Goal: Obtain resource: Download file/media

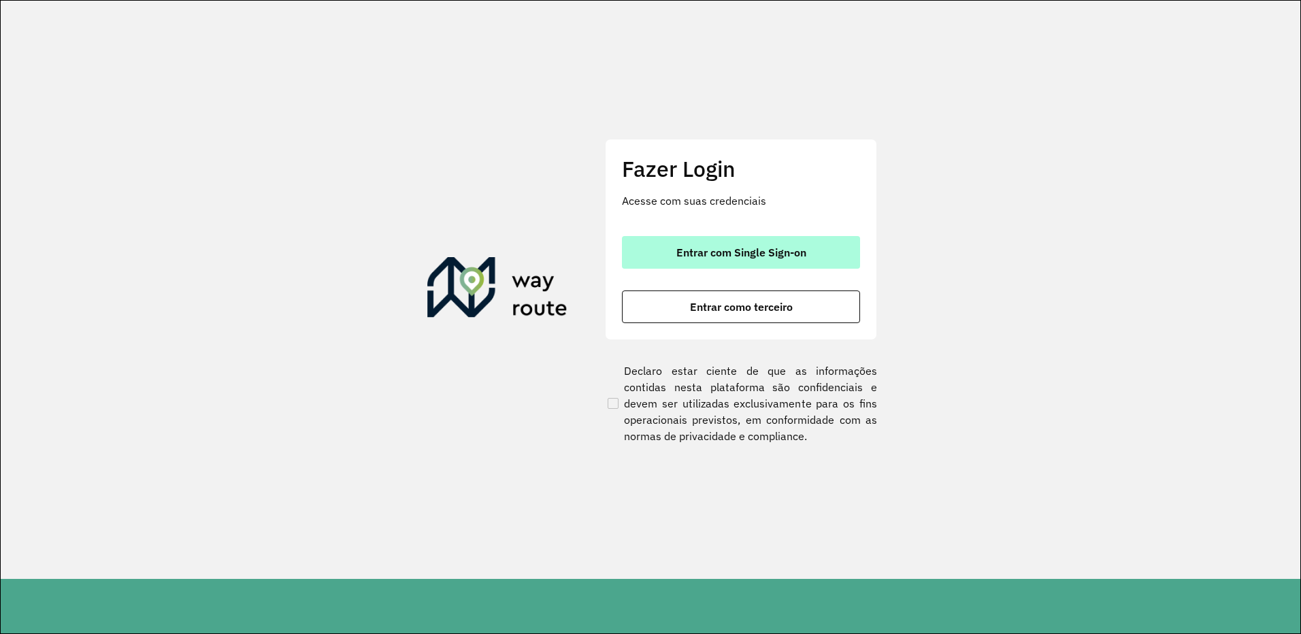
click at [749, 258] on span "Entrar com Single Sign-on" at bounding box center [742, 252] width 130 height 11
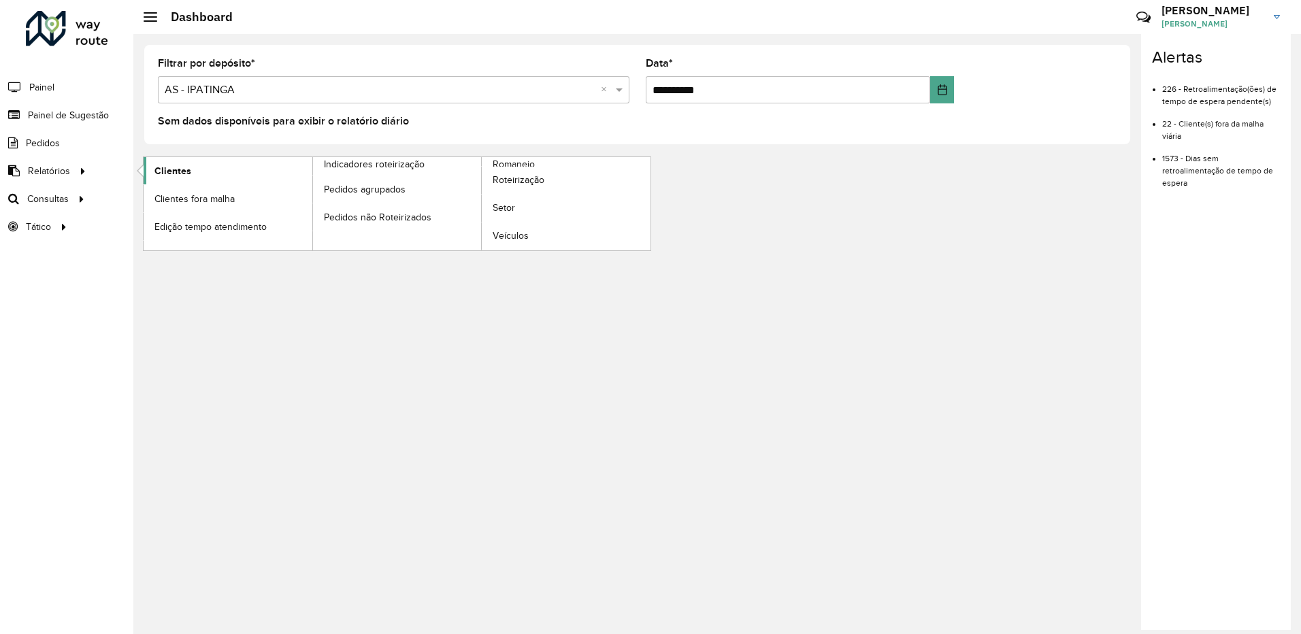
click at [178, 174] on span "Clientes" at bounding box center [173, 171] width 37 height 14
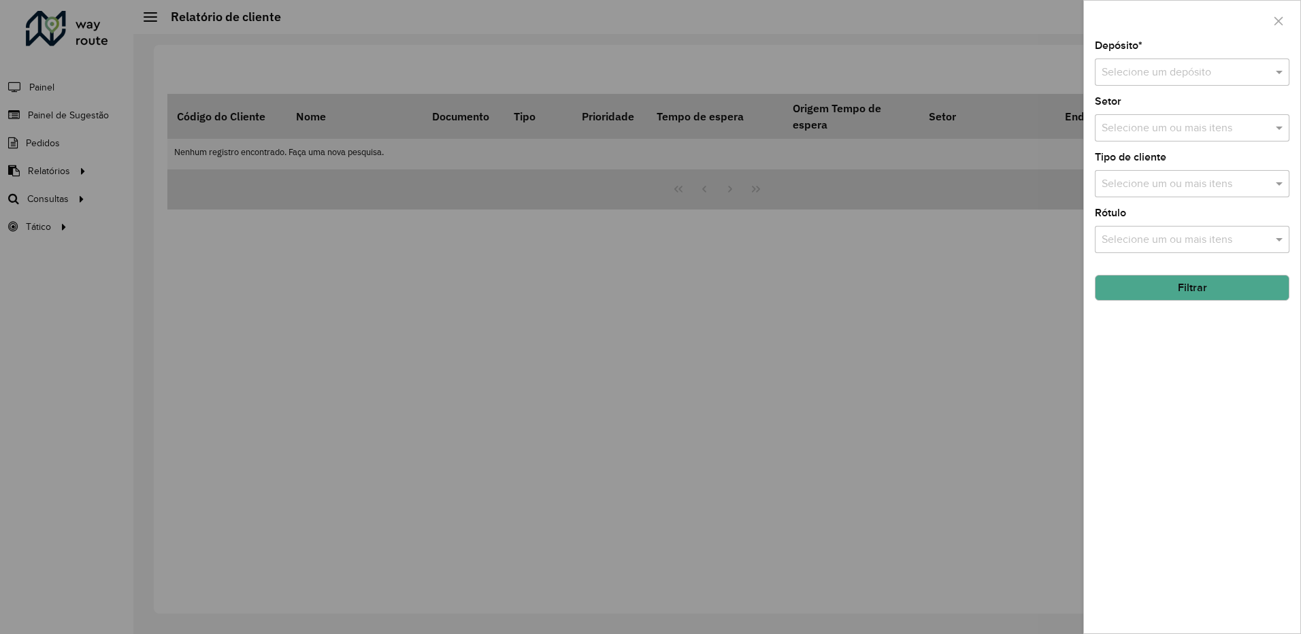
click at [1152, 278] on button "Filtrar" at bounding box center [1192, 288] width 195 height 26
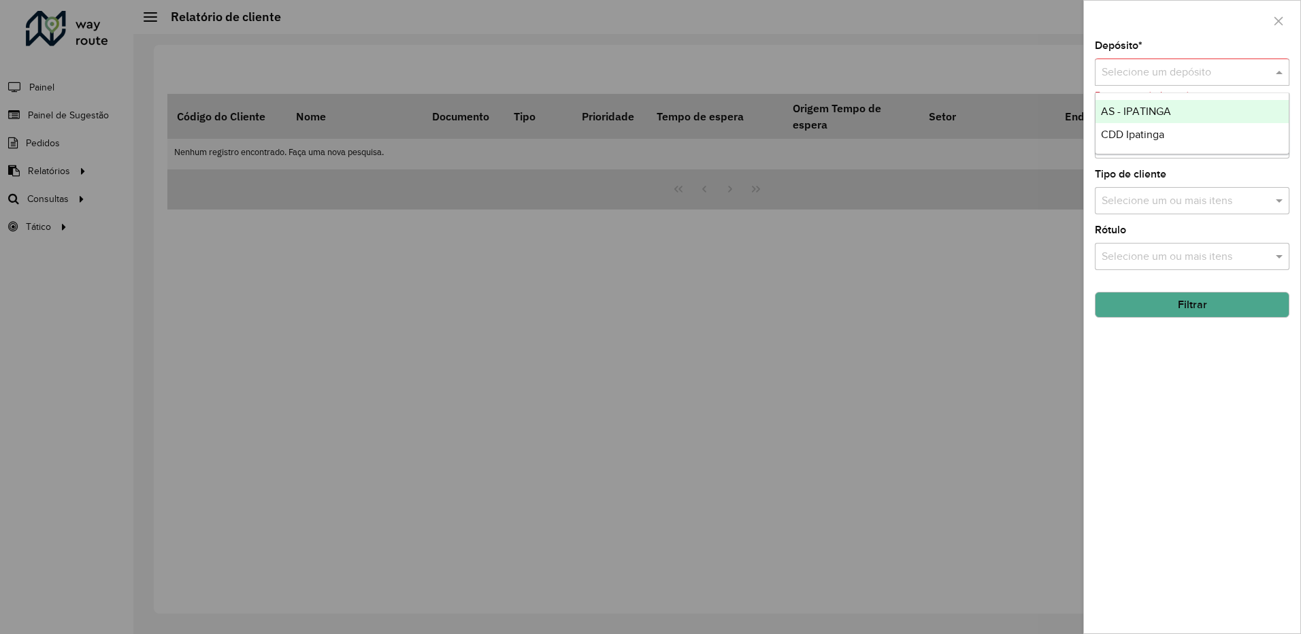
click at [1154, 71] on input "text" at bounding box center [1179, 73] width 154 height 16
click at [1127, 133] on span "CDD Ipatinga" at bounding box center [1132, 135] width 63 height 12
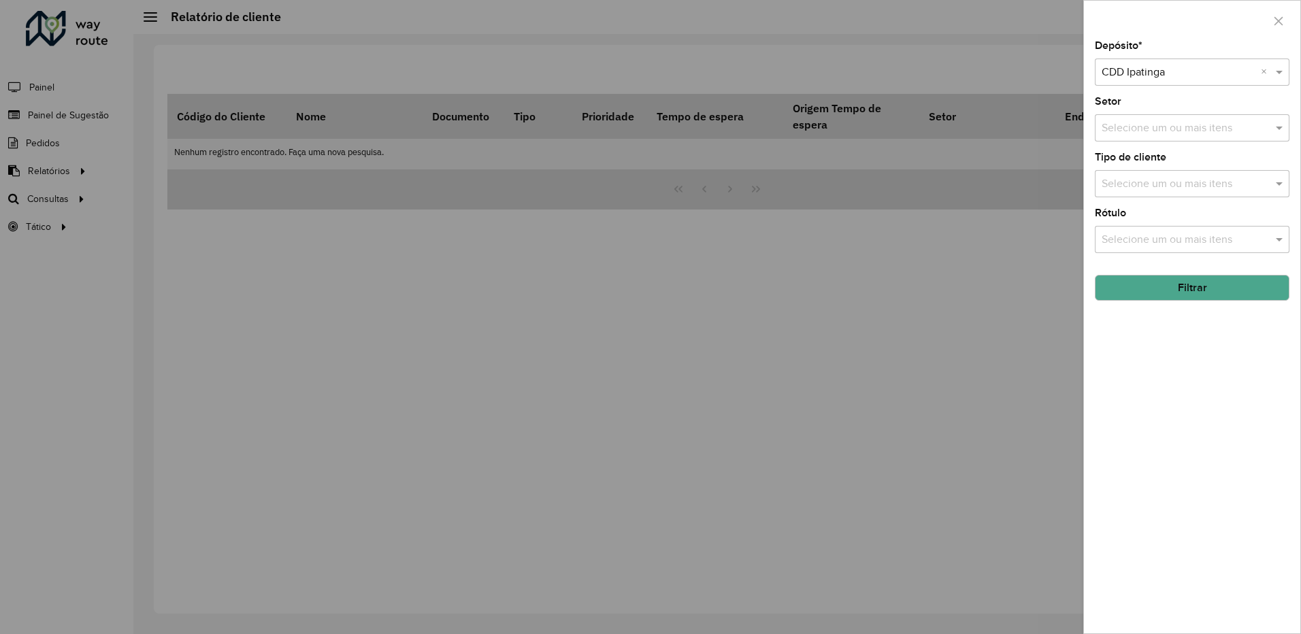
click at [1132, 278] on button "Filtrar" at bounding box center [1192, 288] width 195 height 26
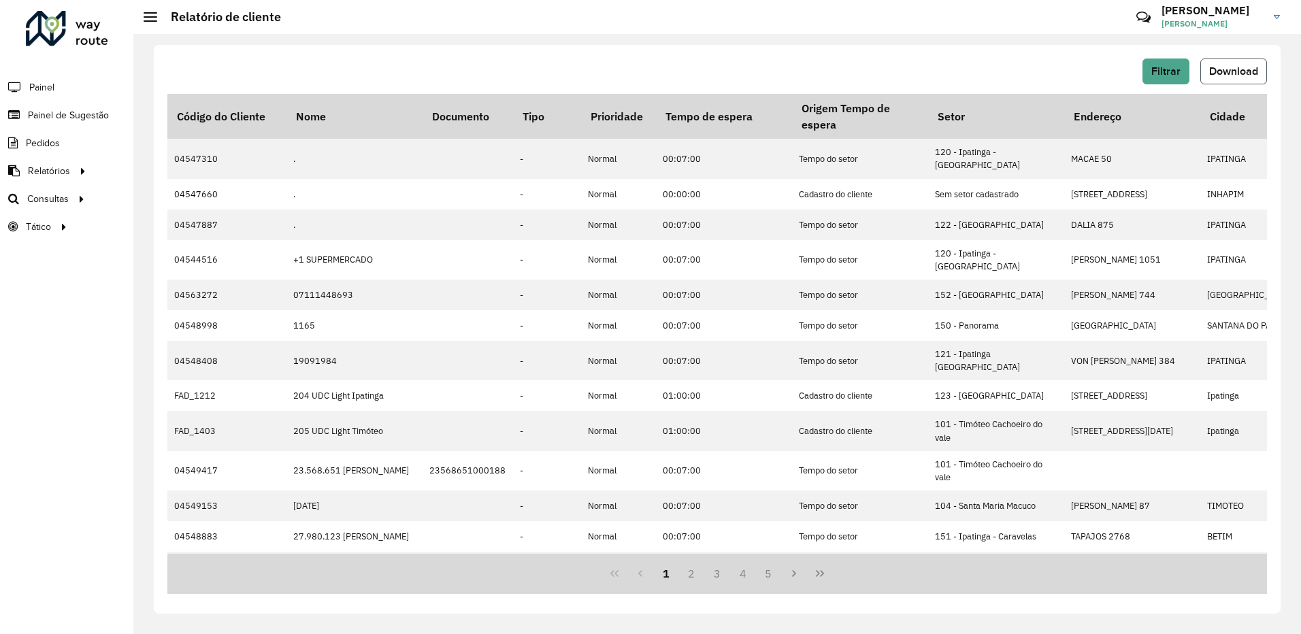
click at [1250, 63] on button "Download" at bounding box center [1234, 72] width 67 height 26
click at [910, 64] on div "Filtrar Download" at bounding box center [717, 72] width 1100 height 26
